Goal: Navigation & Orientation: Find specific page/section

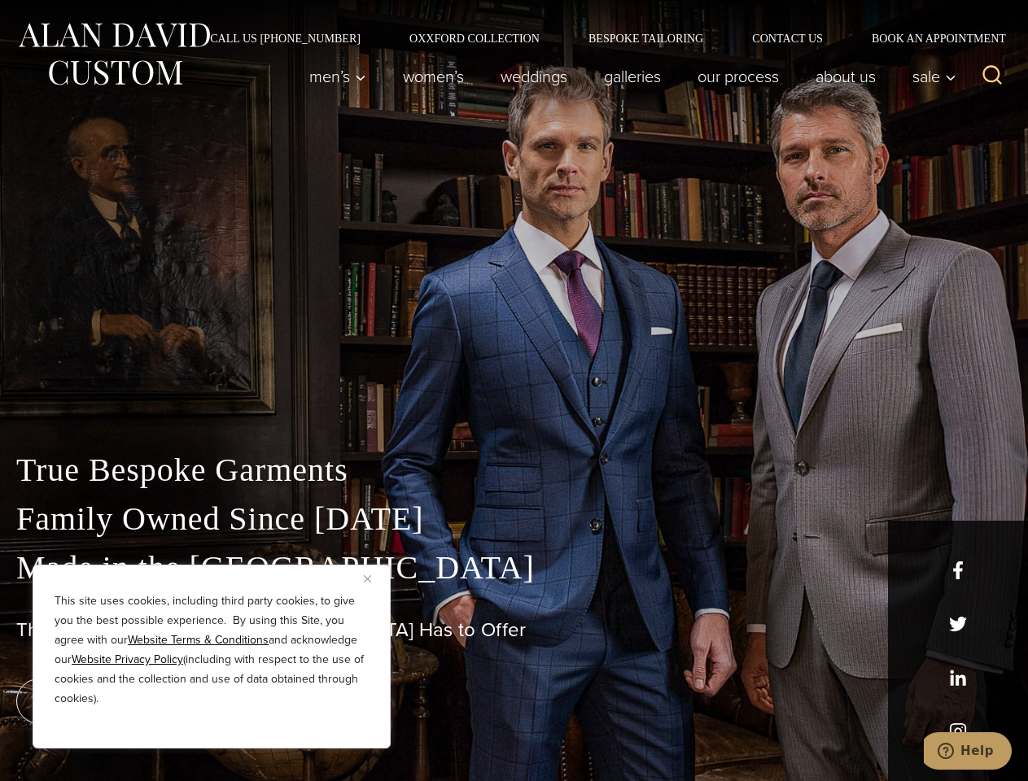
click at [514, 391] on div "True Bespoke Garments Family Owned Since [DATE] Made in [GEOGRAPHIC_DATA] The B…" at bounding box center [514, 573] width 1028 height 417
click at [374, 579] on button "Close" at bounding box center [374, 579] width 20 height 20
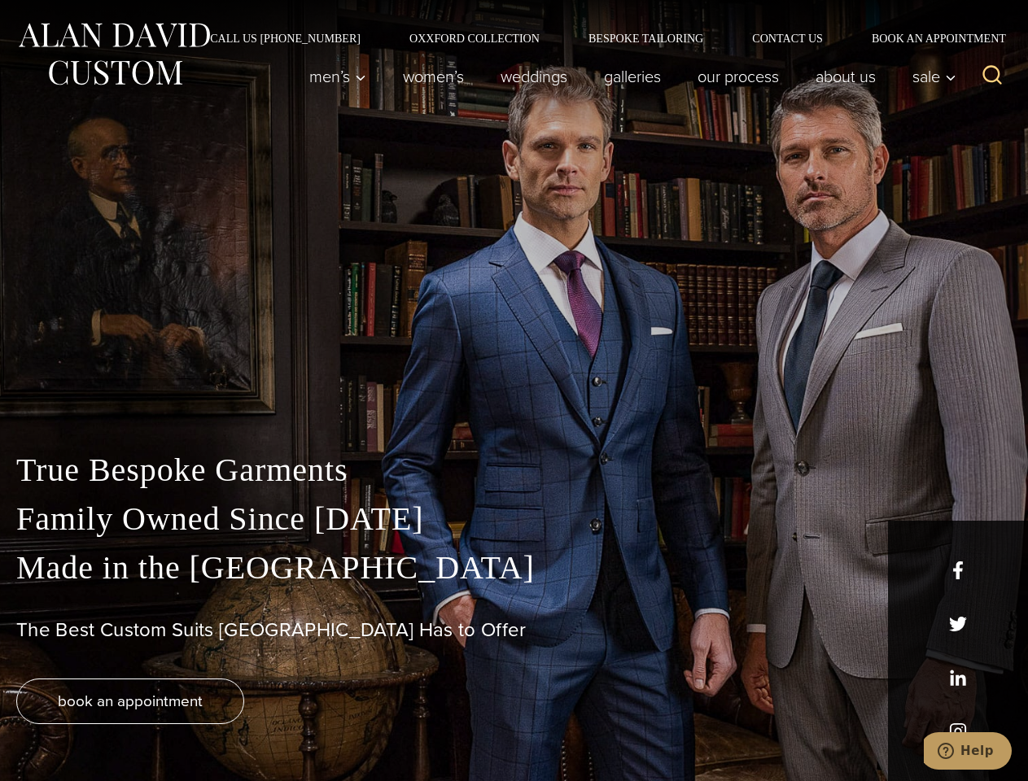
click at [212, 727] on div "True Bespoke Garments Family Owned Since [DATE] Made in [GEOGRAPHIC_DATA] The B…" at bounding box center [514, 613] width 1028 height 335
click at [992, 76] on icon "Search" at bounding box center [993, 75] width 24 height 24
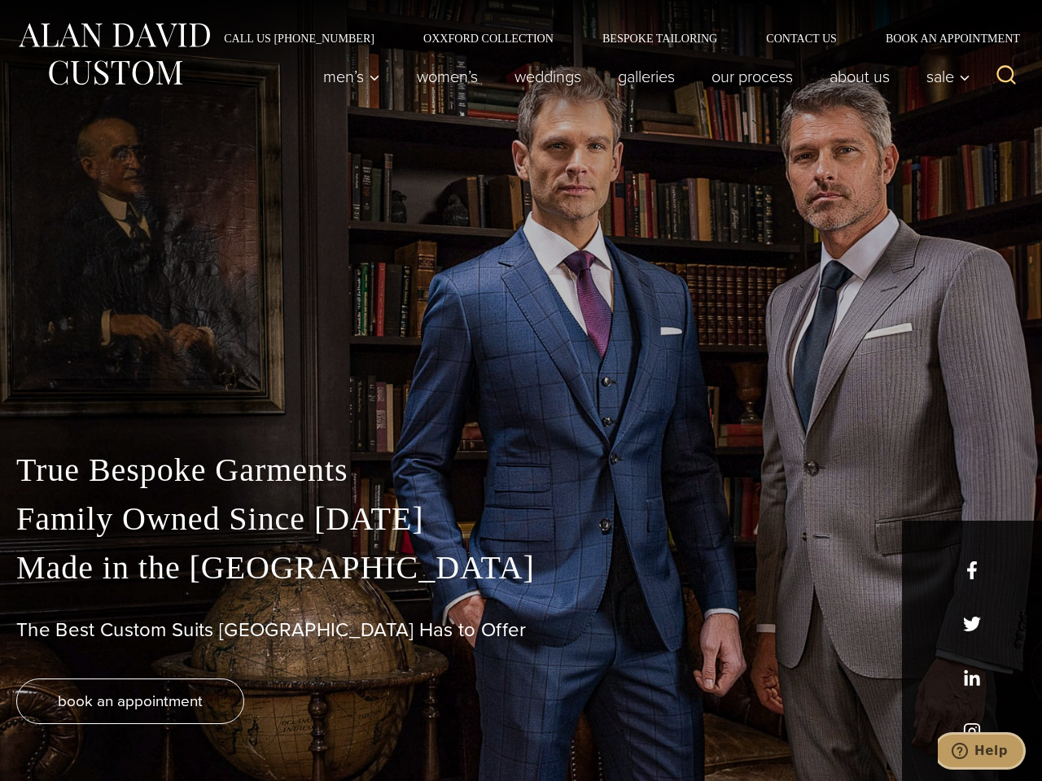
click at [968, 751] on icon "Help" at bounding box center [959, 751] width 16 height 16
